Goal: Task Accomplishment & Management: Use online tool/utility

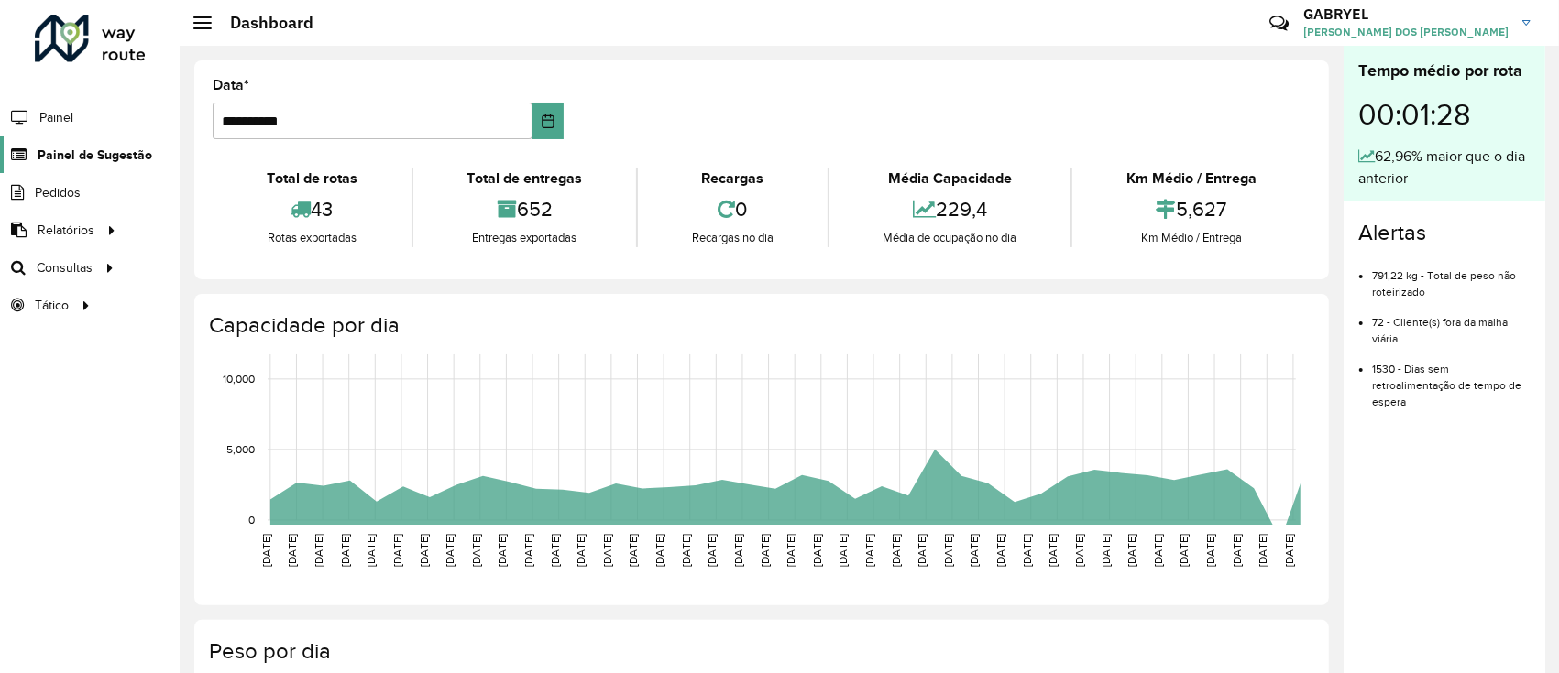
click at [117, 150] on span "Painel de Sugestão" at bounding box center [95, 155] width 115 height 19
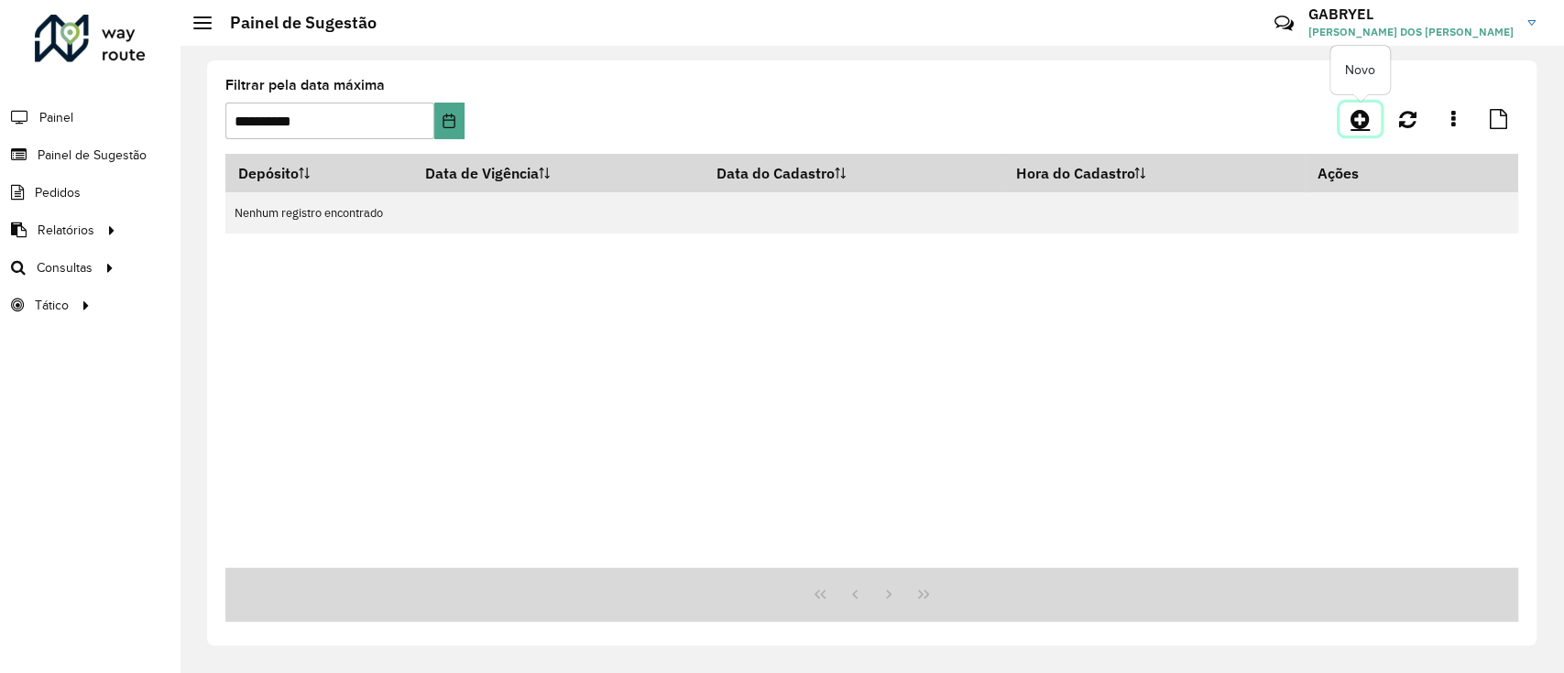
click at [1342, 132] on link at bounding box center [1360, 119] width 41 height 33
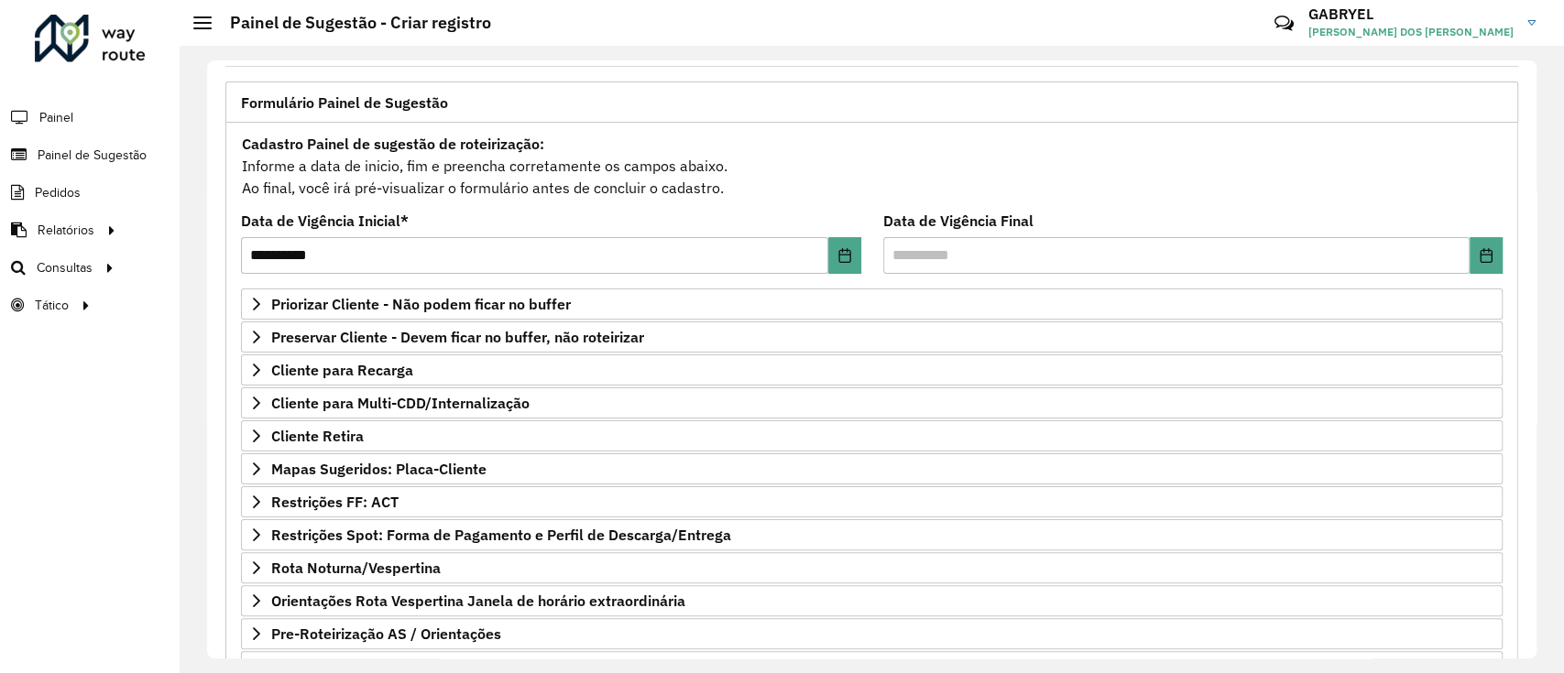
scroll to position [235, 0]
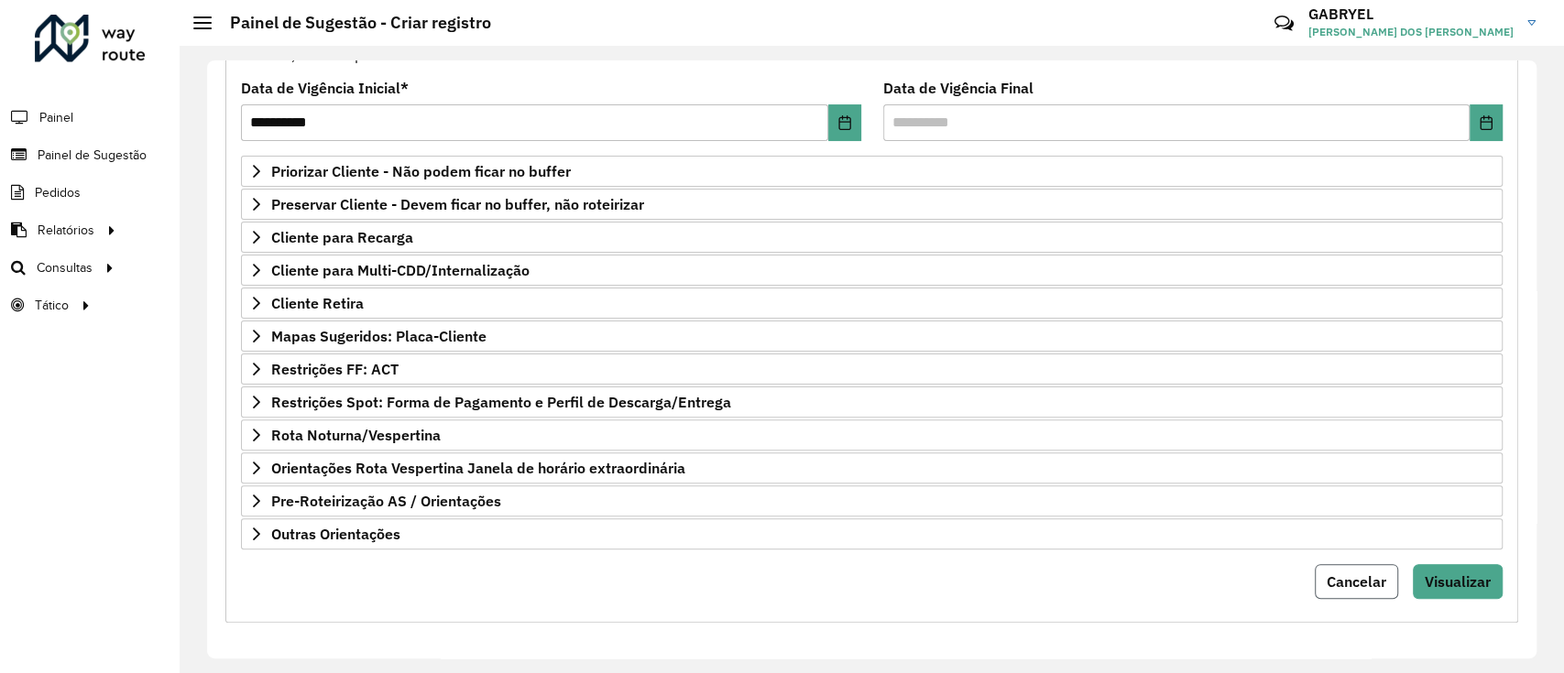
click at [1337, 583] on span "Cancelar" at bounding box center [1357, 582] width 60 height 18
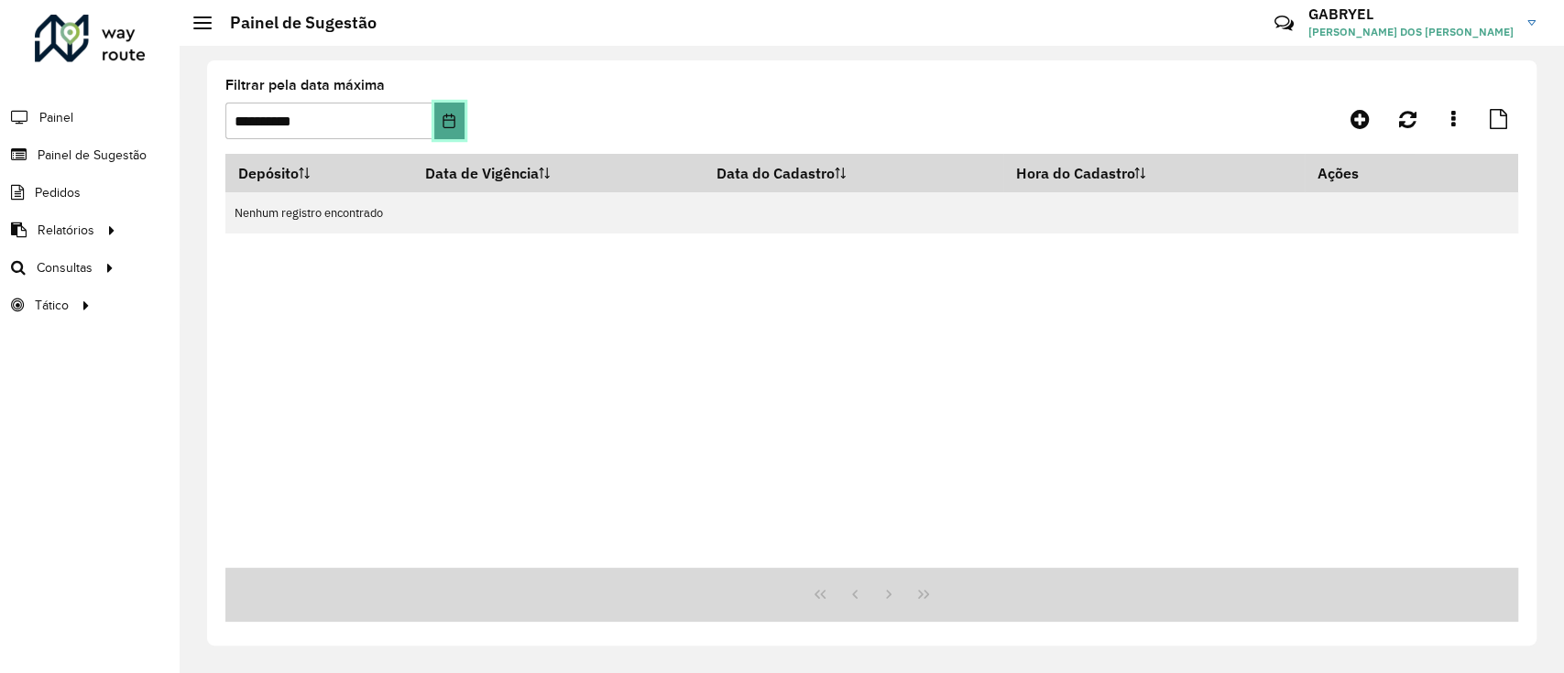
click at [439, 124] on button "Choose Date" at bounding box center [449, 121] width 30 height 37
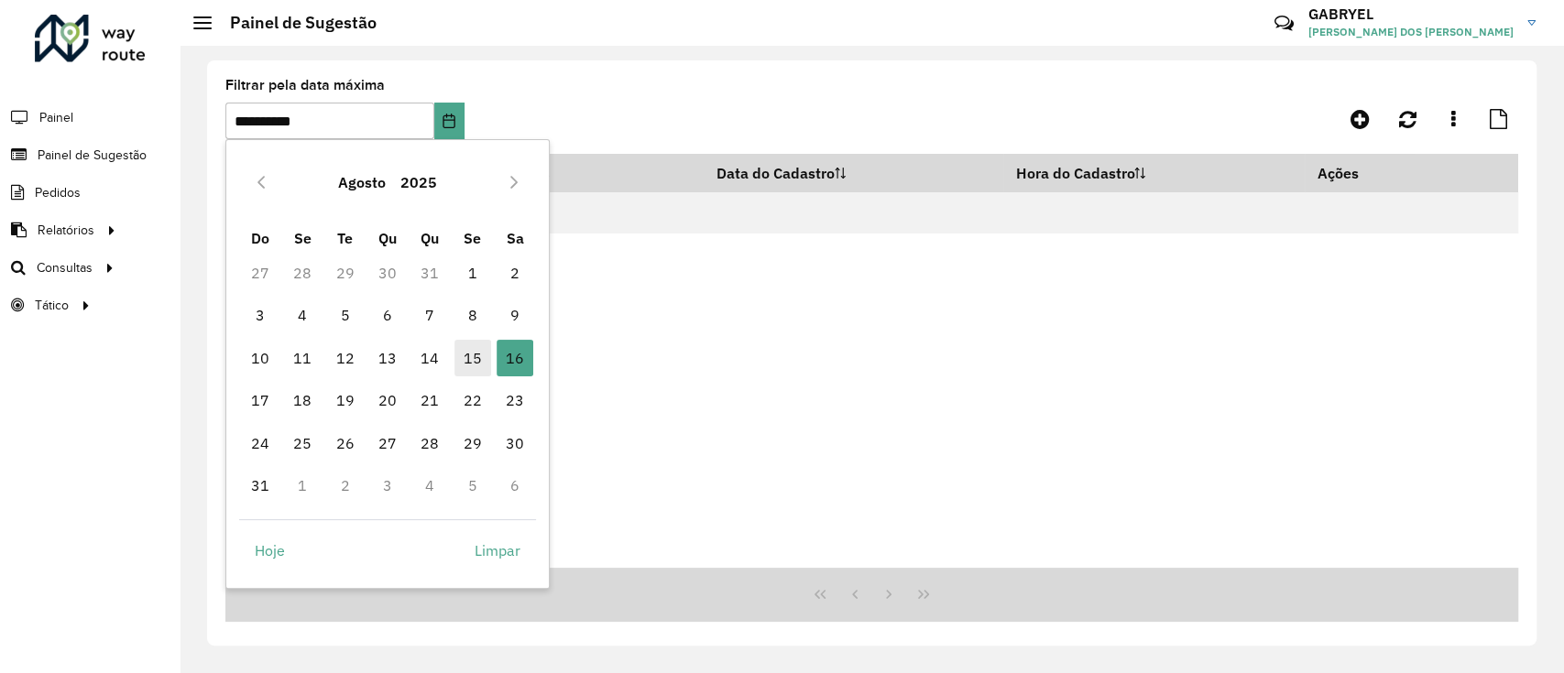
click at [476, 357] on span "15" at bounding box center [472, 358] width 37 height 37
type input "**********"
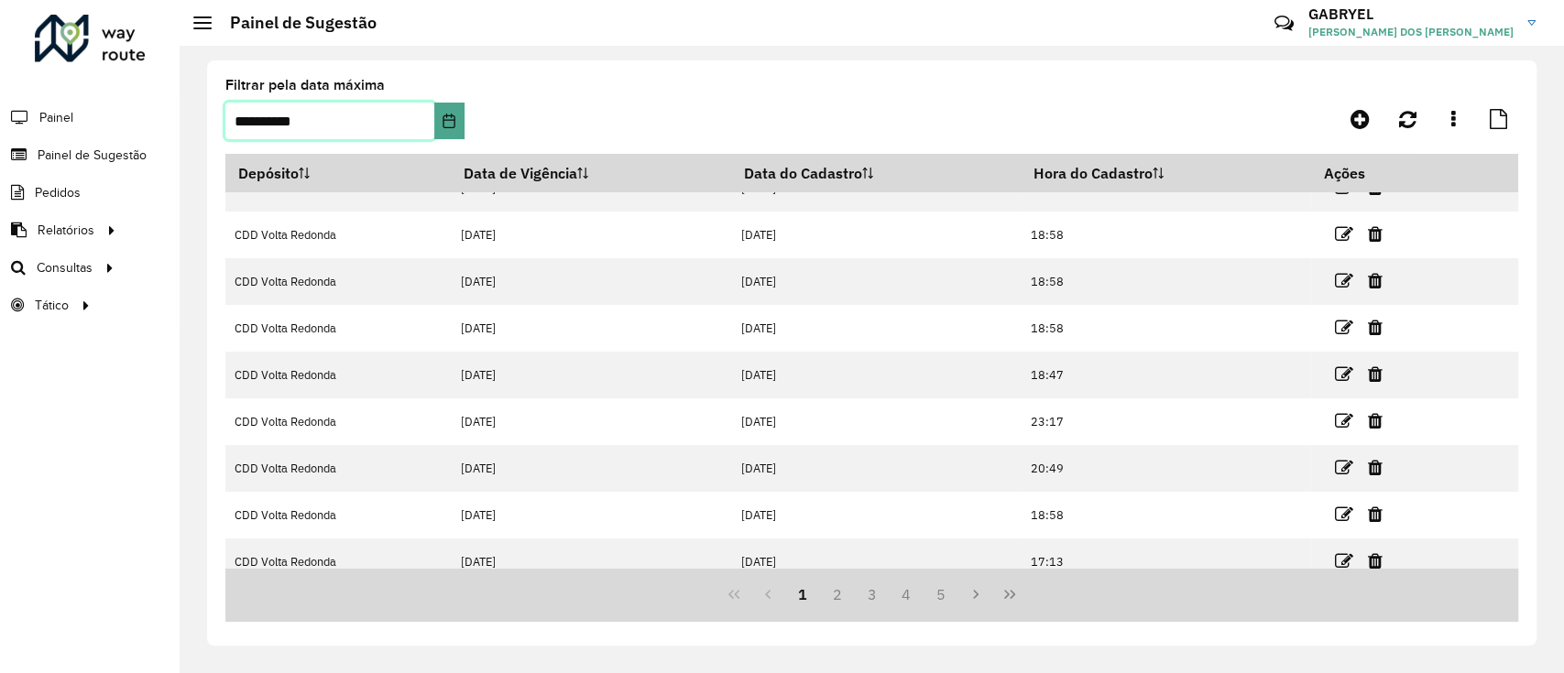
scroll to position [183, 0]
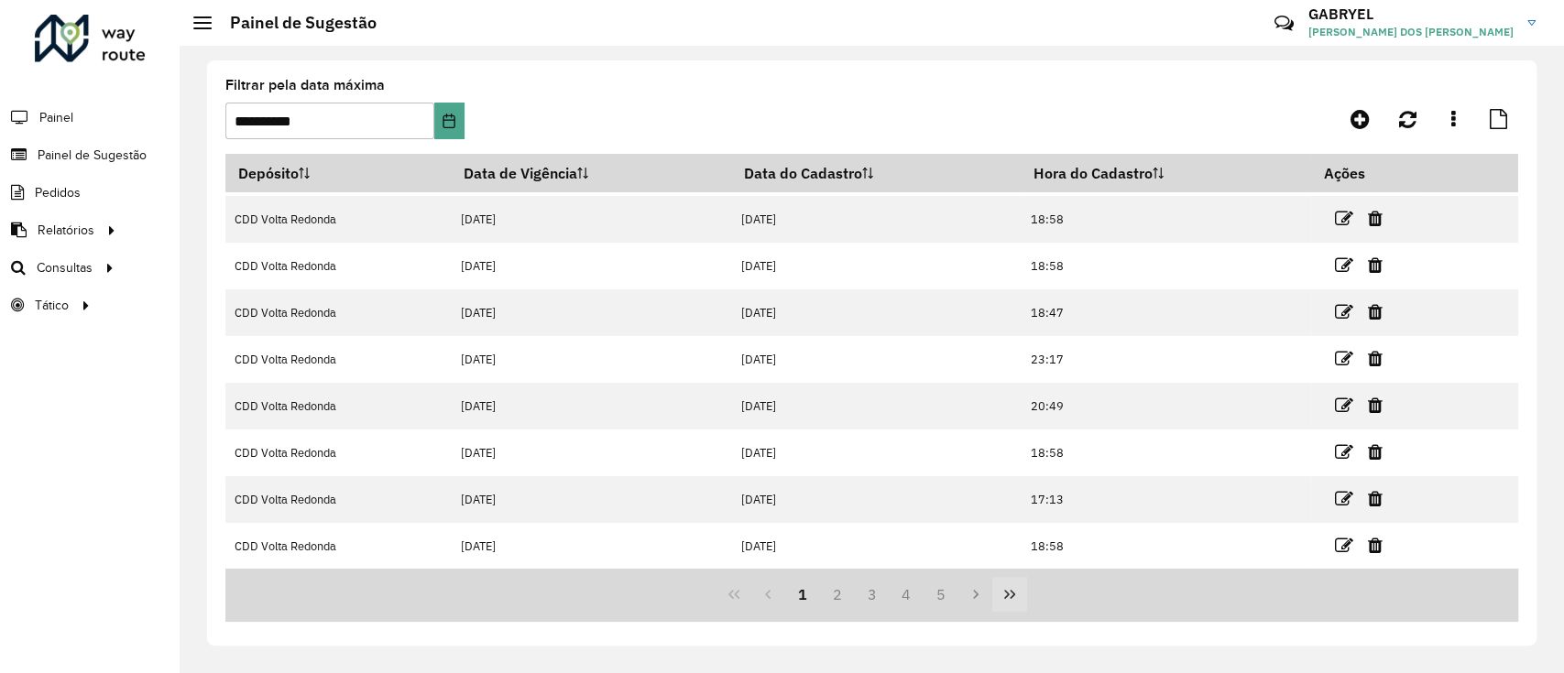
click at [1019, 592] on button "Last Page" at bounding box center [1009, 594] width 35 height 35
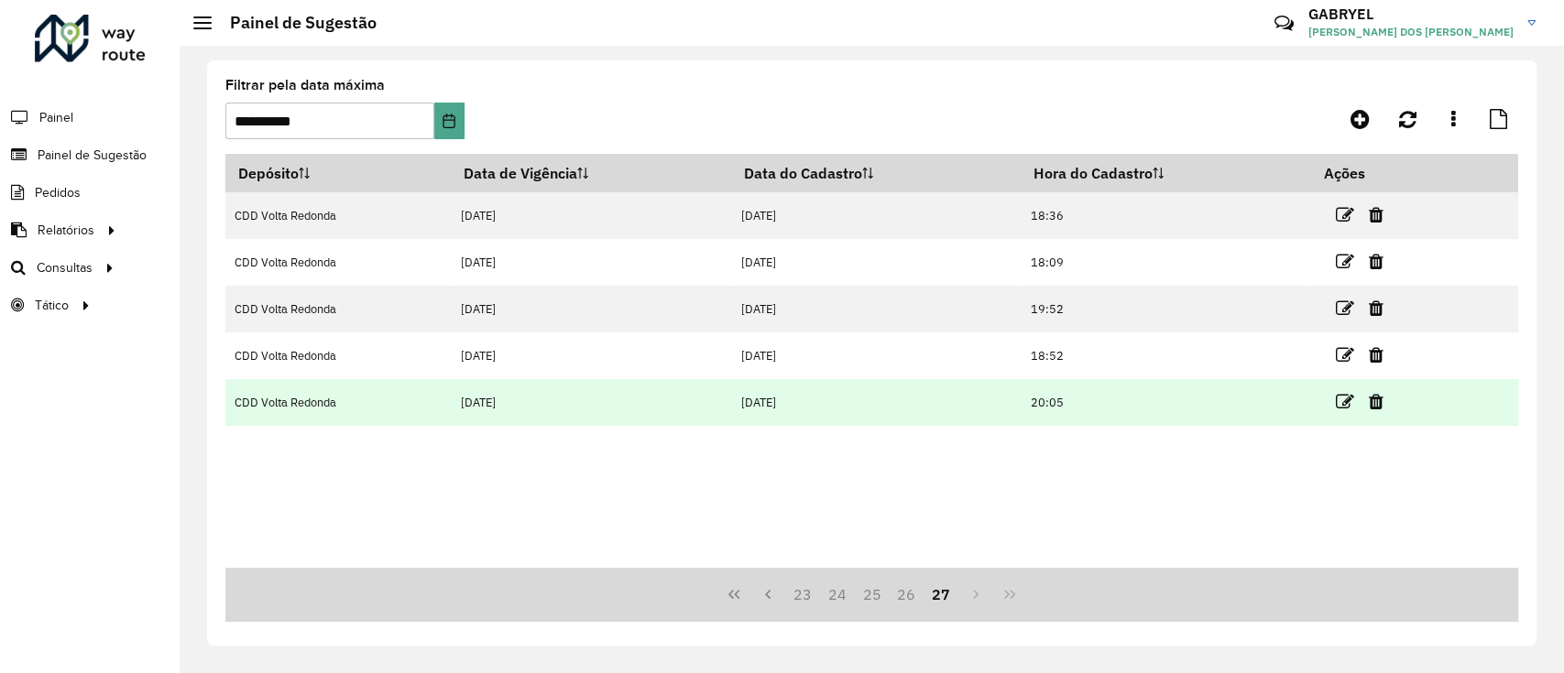
click at [1336, 399] on td at bounding box center [1367, 402] width 110 height 46
click at [1340, 399] on icon at bounding box center [1344, 402] width 18 height 18
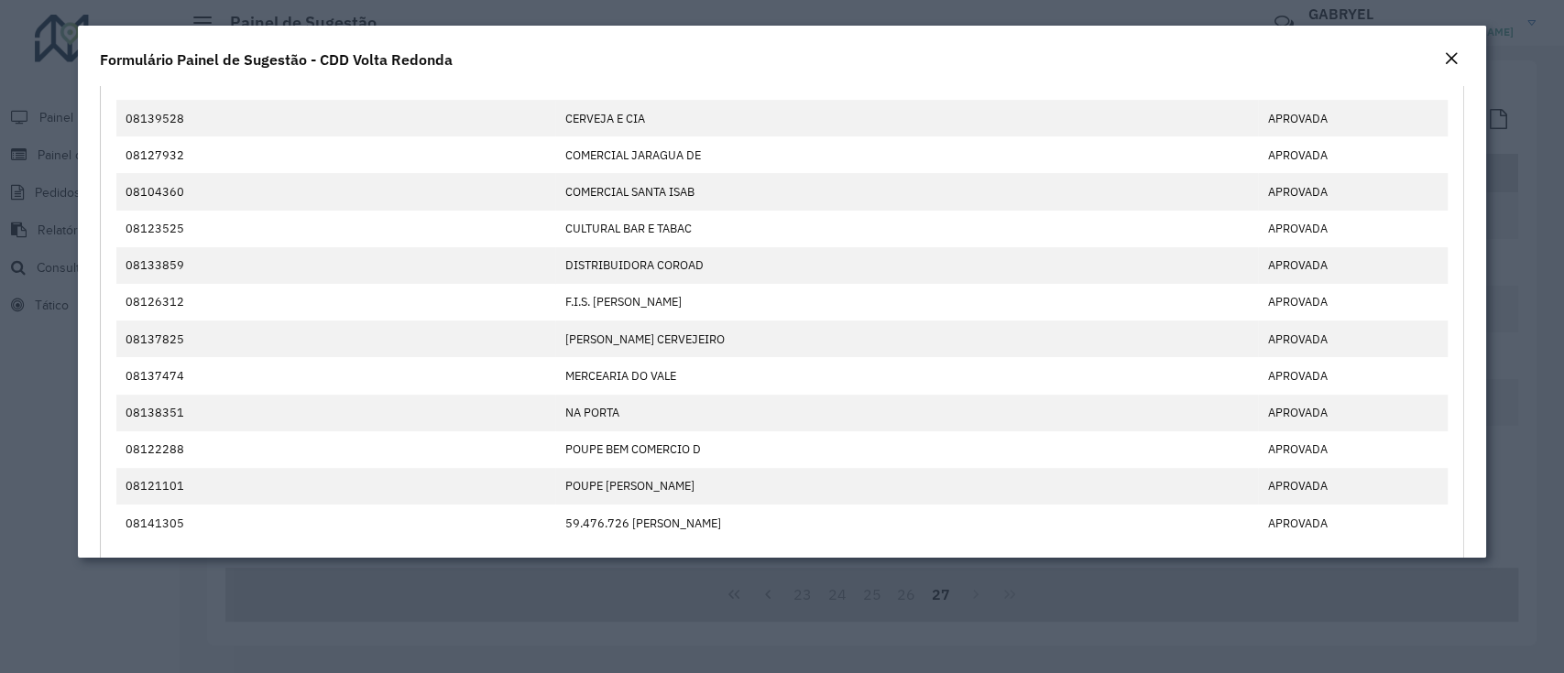
scroll to position [488, 0]
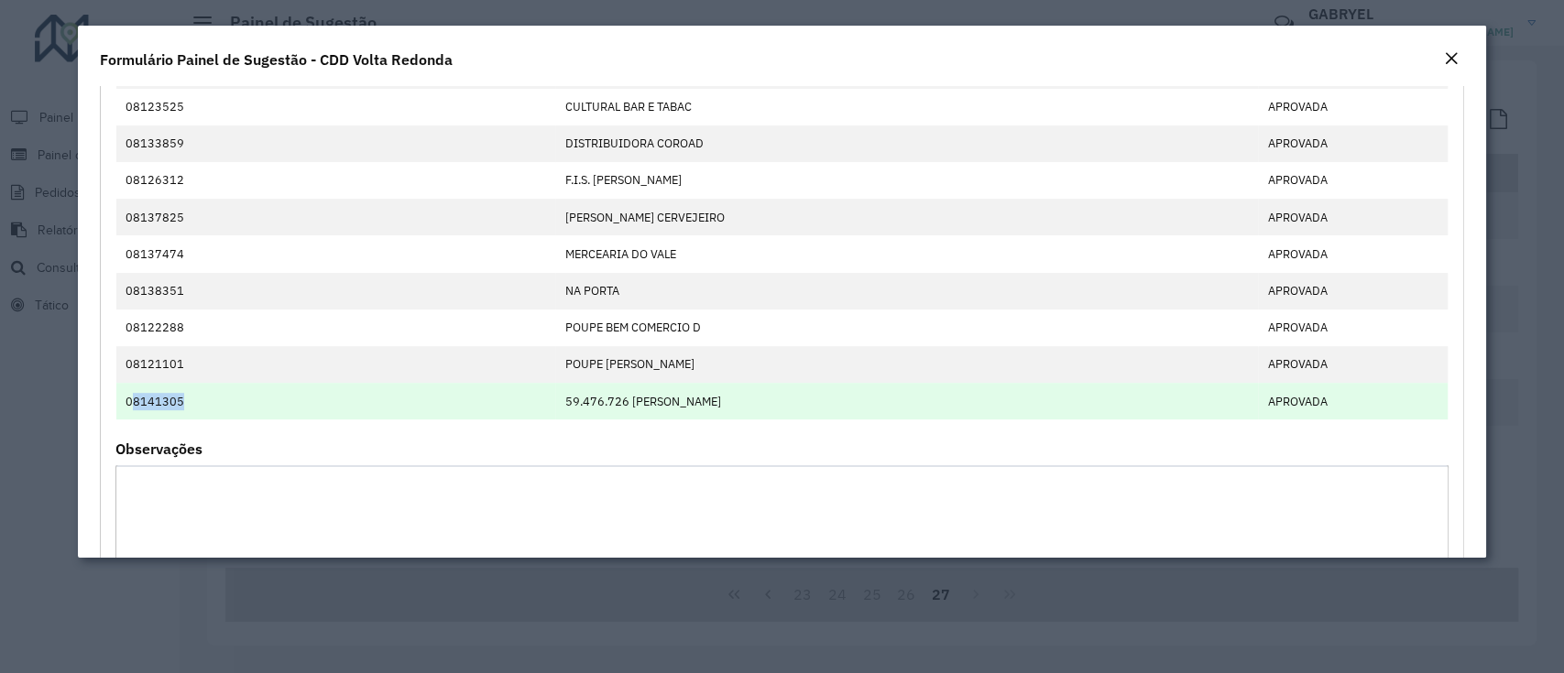
drag, startPoint x: 186, startPoint y: 400, endPoint x: 131, endPoint y: 395, distance: 55.3
click at [131, 395] on td "08141305" at bounding box center [335, 401] width 439 height 37
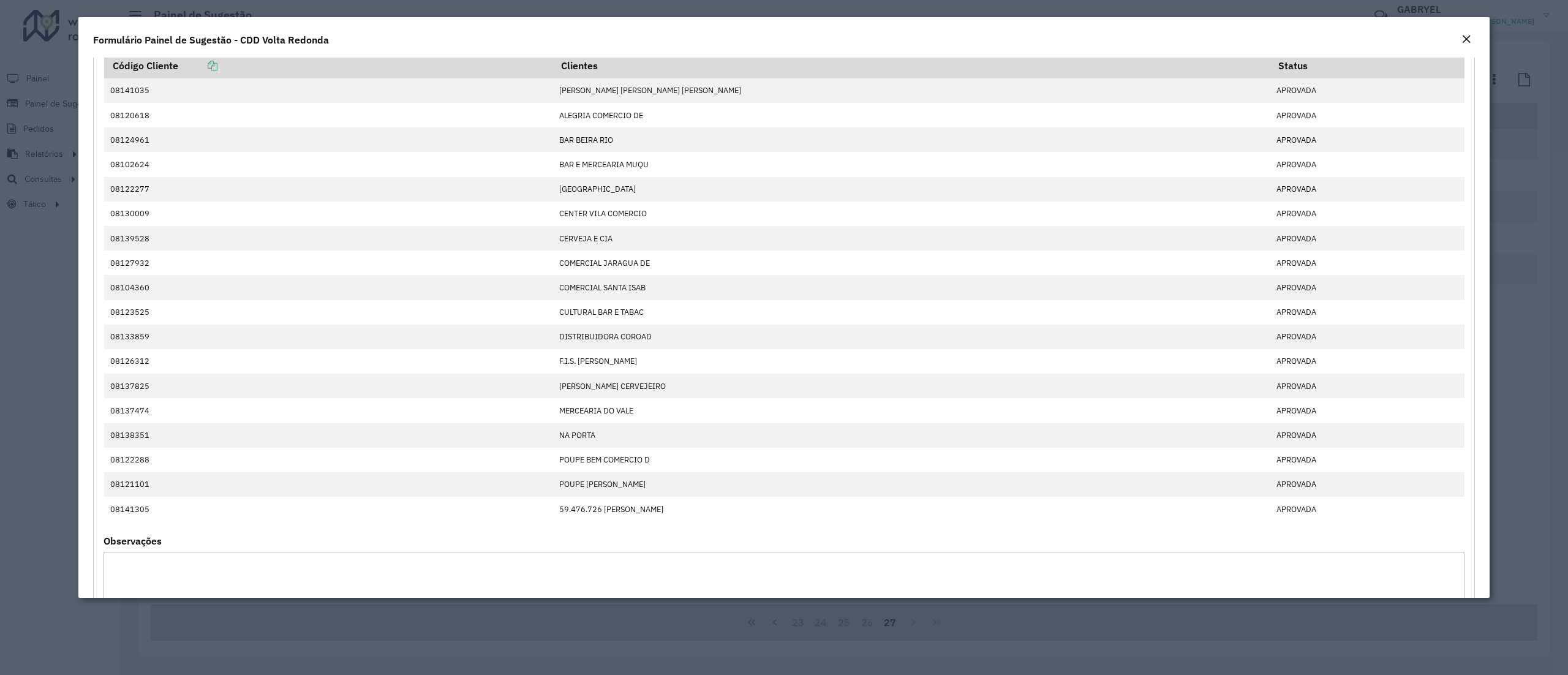
scroll to position [74, 0]
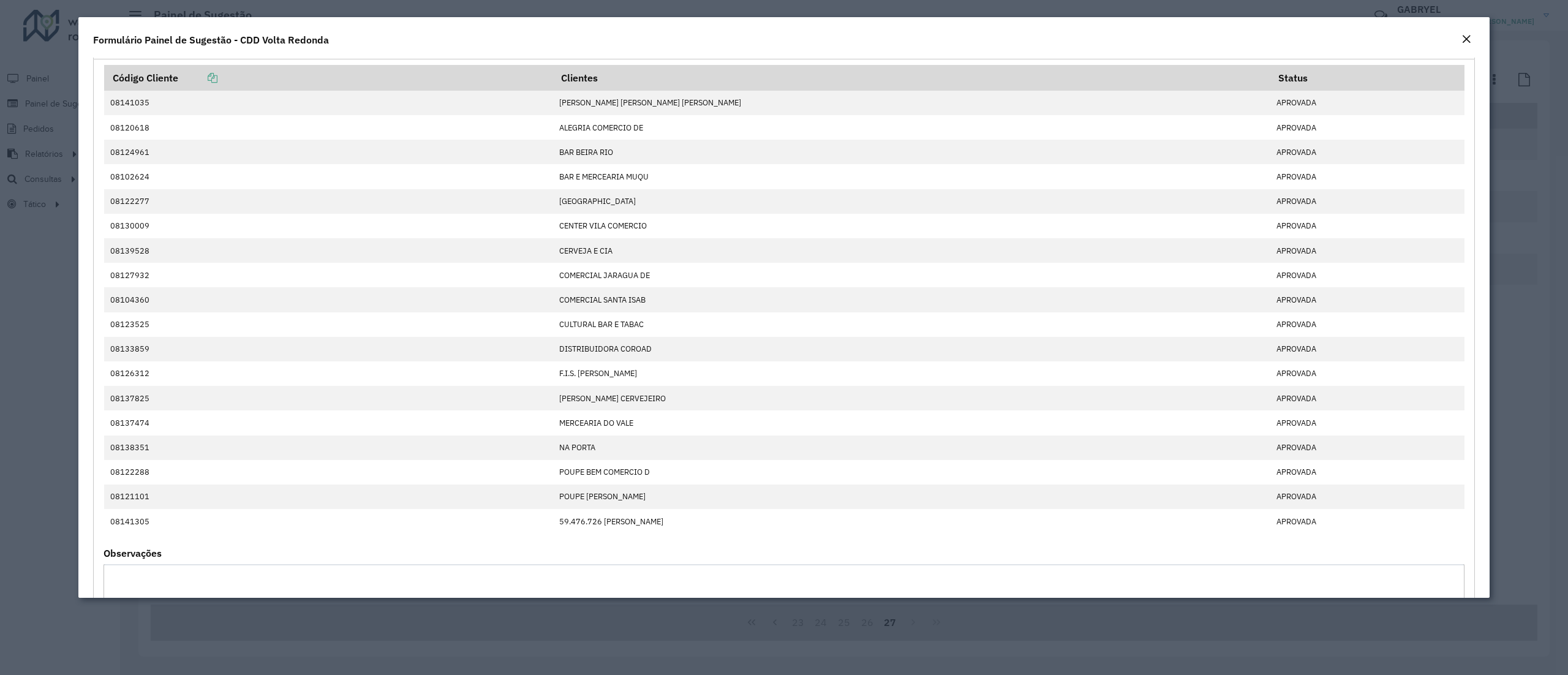
click at [9, 325] on modal-container "**********" at bounding box center [784, 338] width 1568 height 675
click at [59, 211] on modal-container "**********" at bounding box center [784, 338] width 1568 height 675
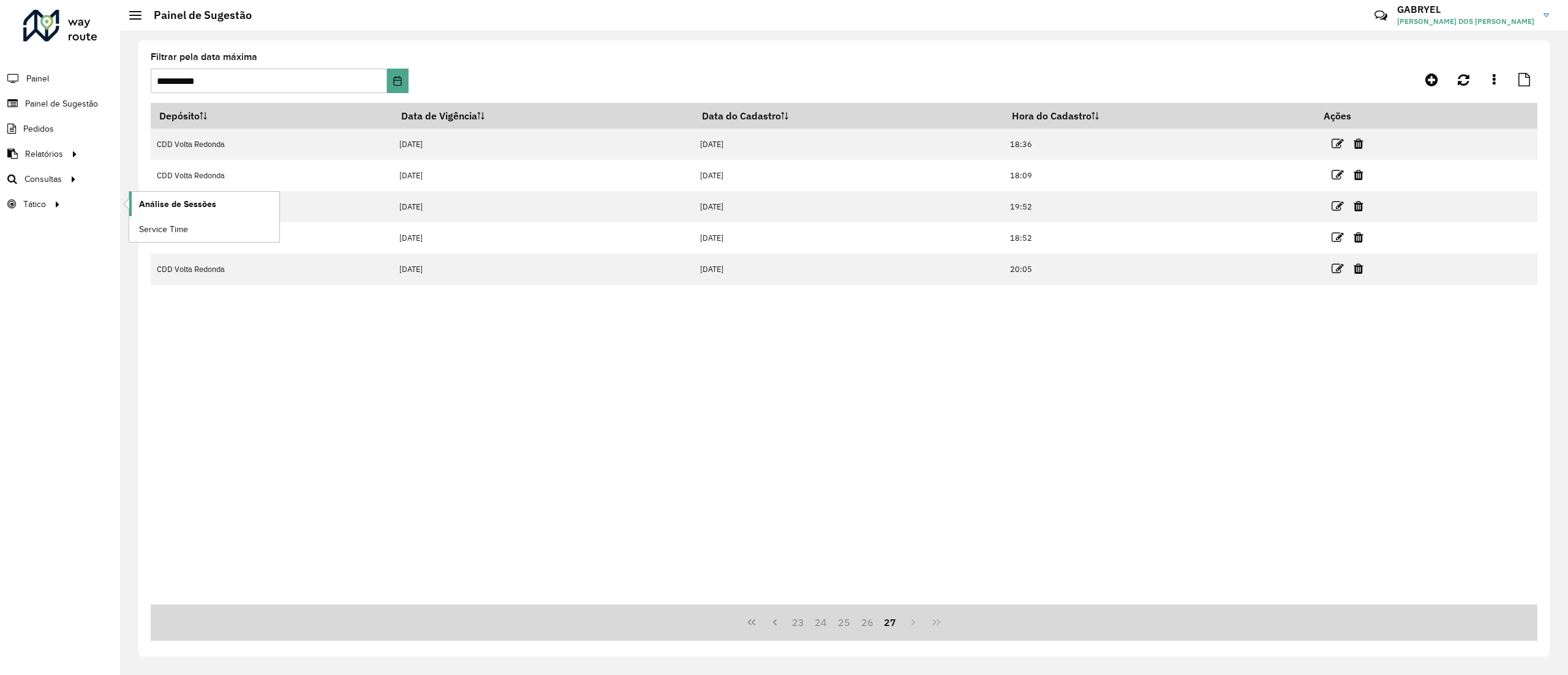
click at [160, 211] on span "Análise de Sessões" at bounding box center [177, 204] width 77 height 13
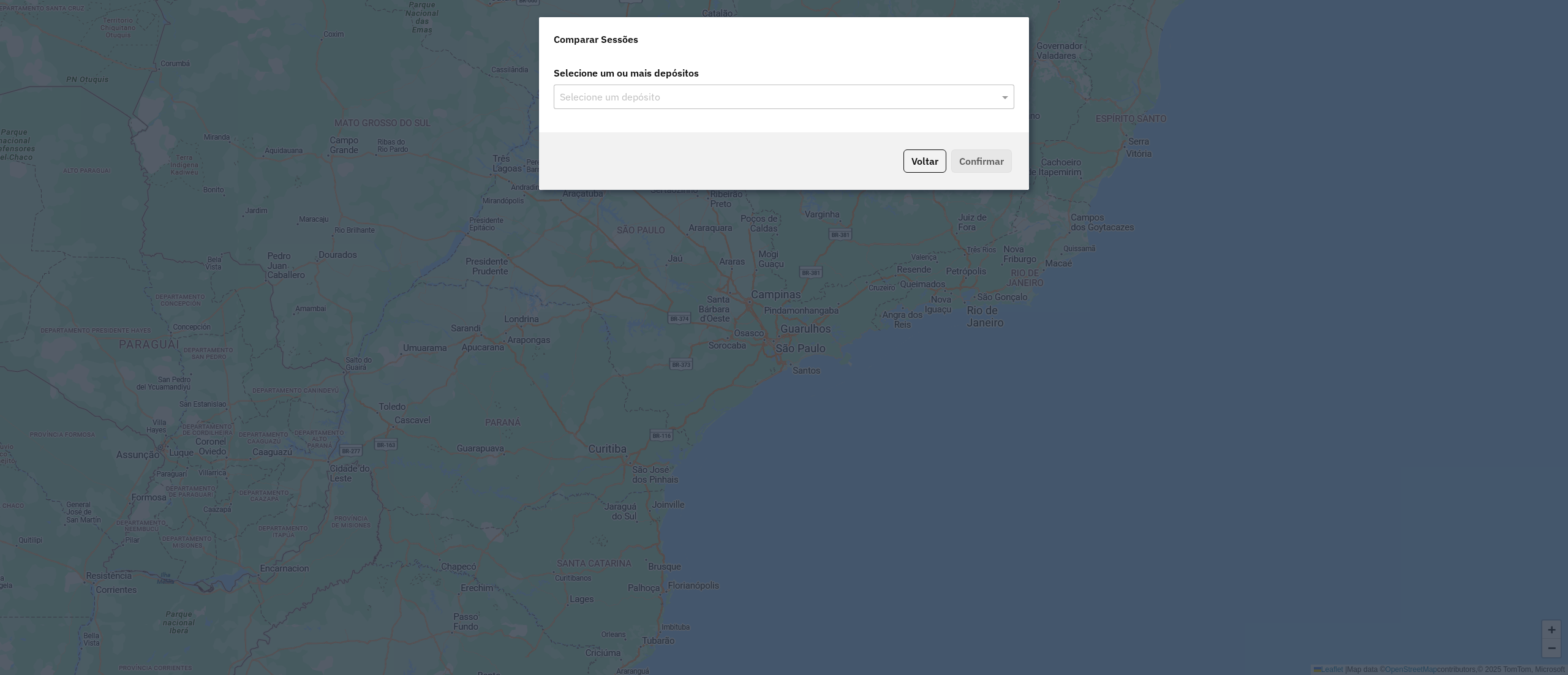
click at [765, 73] on label "Selecione um ou mais depósitos" at bounding box center [783, 73] width 475 height 23
click at [767, 81] on label "Selecione um ou mais depósitos" at bounding box center [783, 73] width 475 height 23
click at [768, 93] on input "text" at bounding box center [778, 98] width 442 height 15
click at [690, 92] on input "text" at bounding box center [778, 98] width 442 height 15
click at [675, 125] on div "CDD Volta Redonda" at bounding box center [783, 132] width 459 height 21
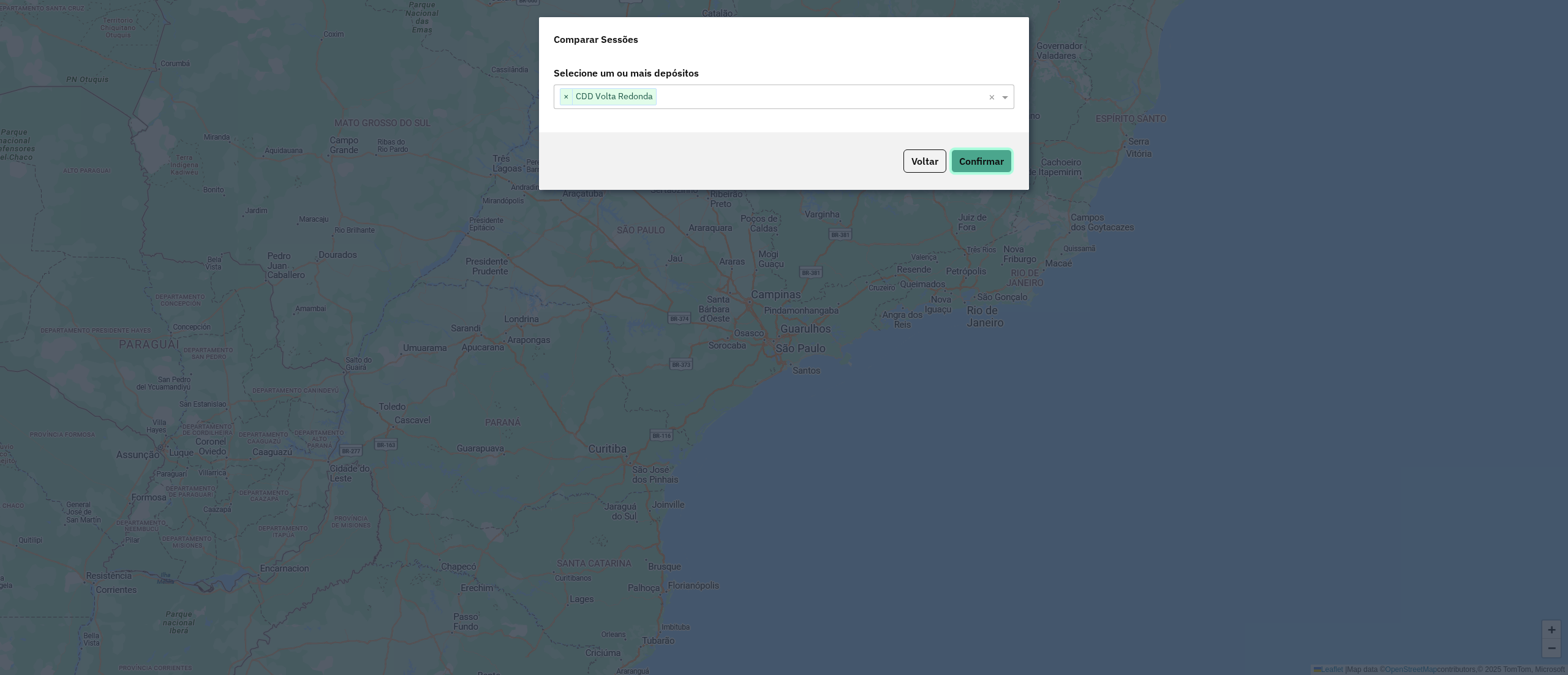
click at [974, 172] on button "Confirmar" at bounding box center [981, 161] width 61 height 23
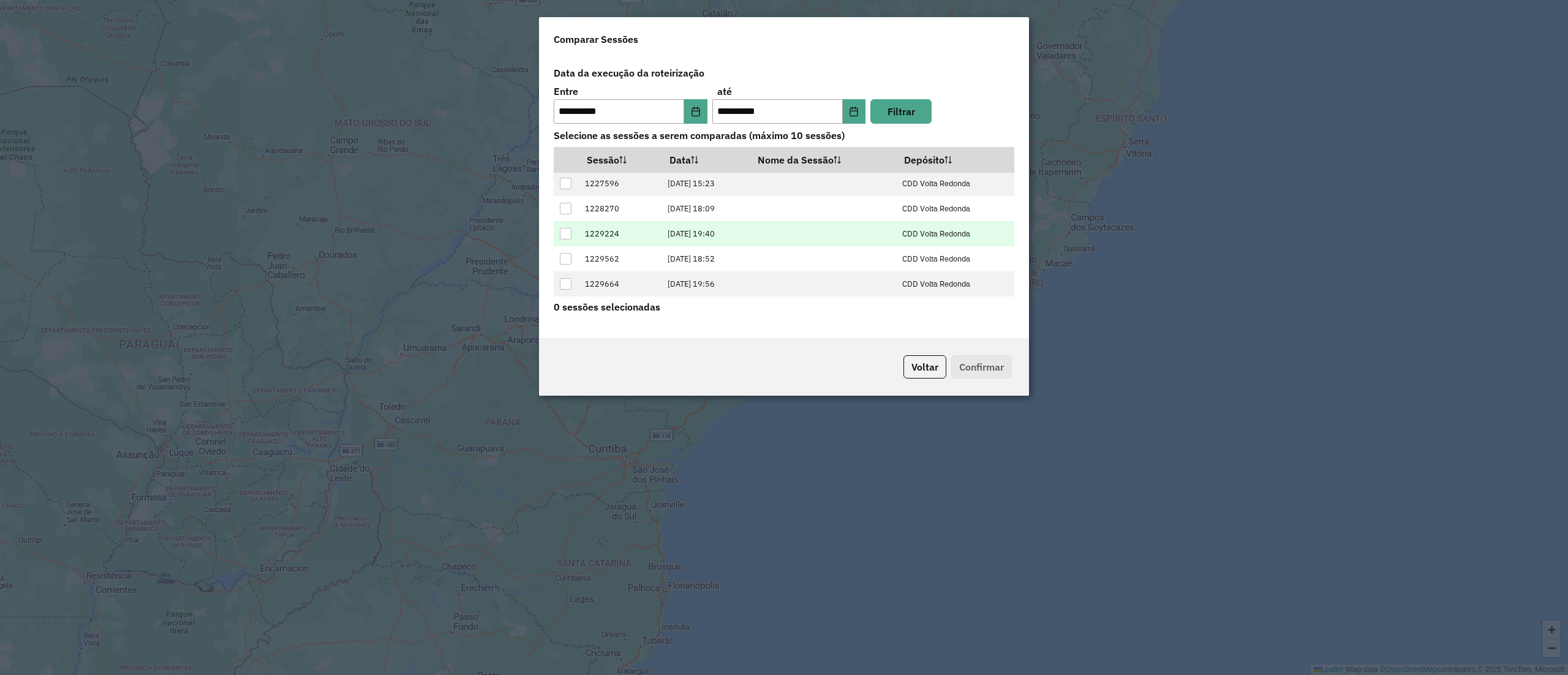
scroll to position [75, 0]
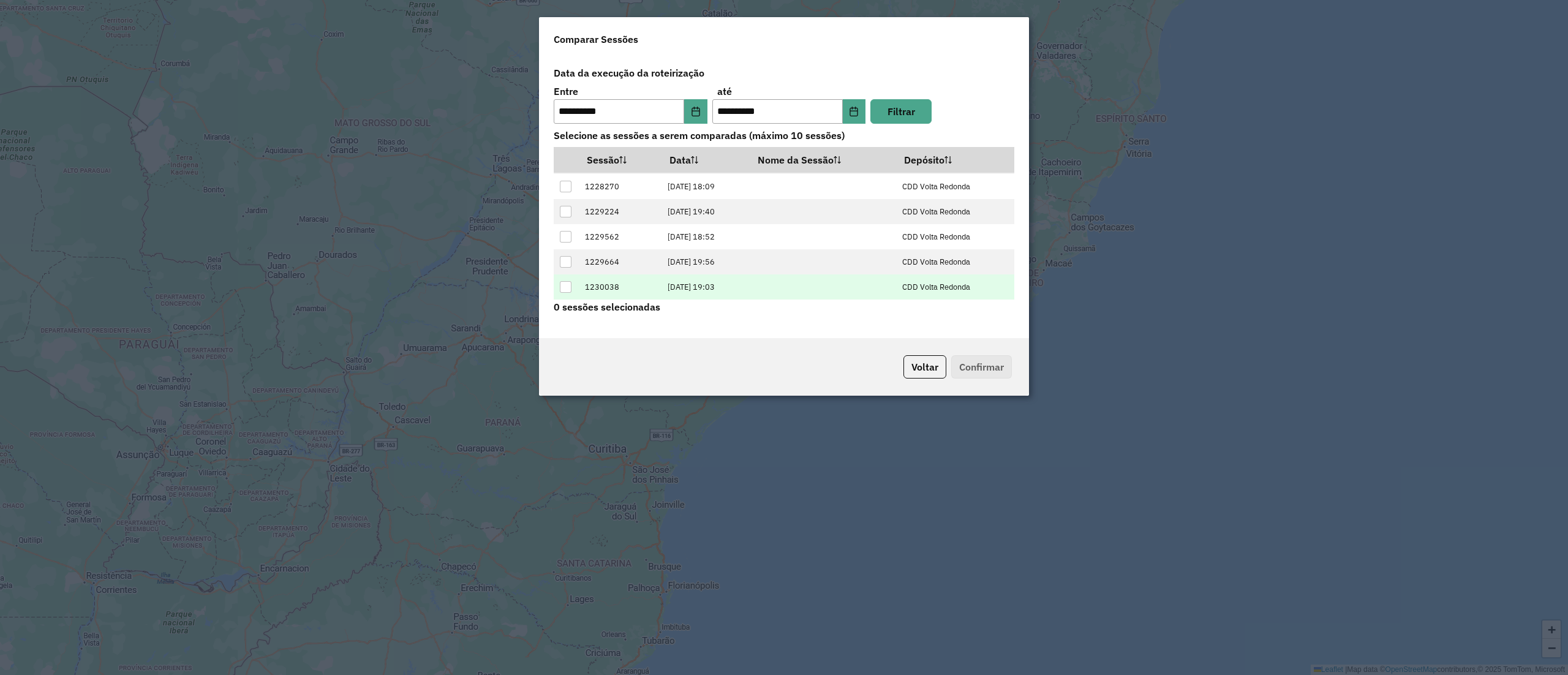
click at [561, 288] on div at bounding box center [565, 287] width 11 height 11
click at [946, 344] on div "Voltar Confirmar" at bounding box center [783, 367] width 490 height 57
click at [990, 360] on button "Confirmar" at bounding box center [981, 366] width 61 height 23
